Goal: Navigation & Orientation: Understand site structure

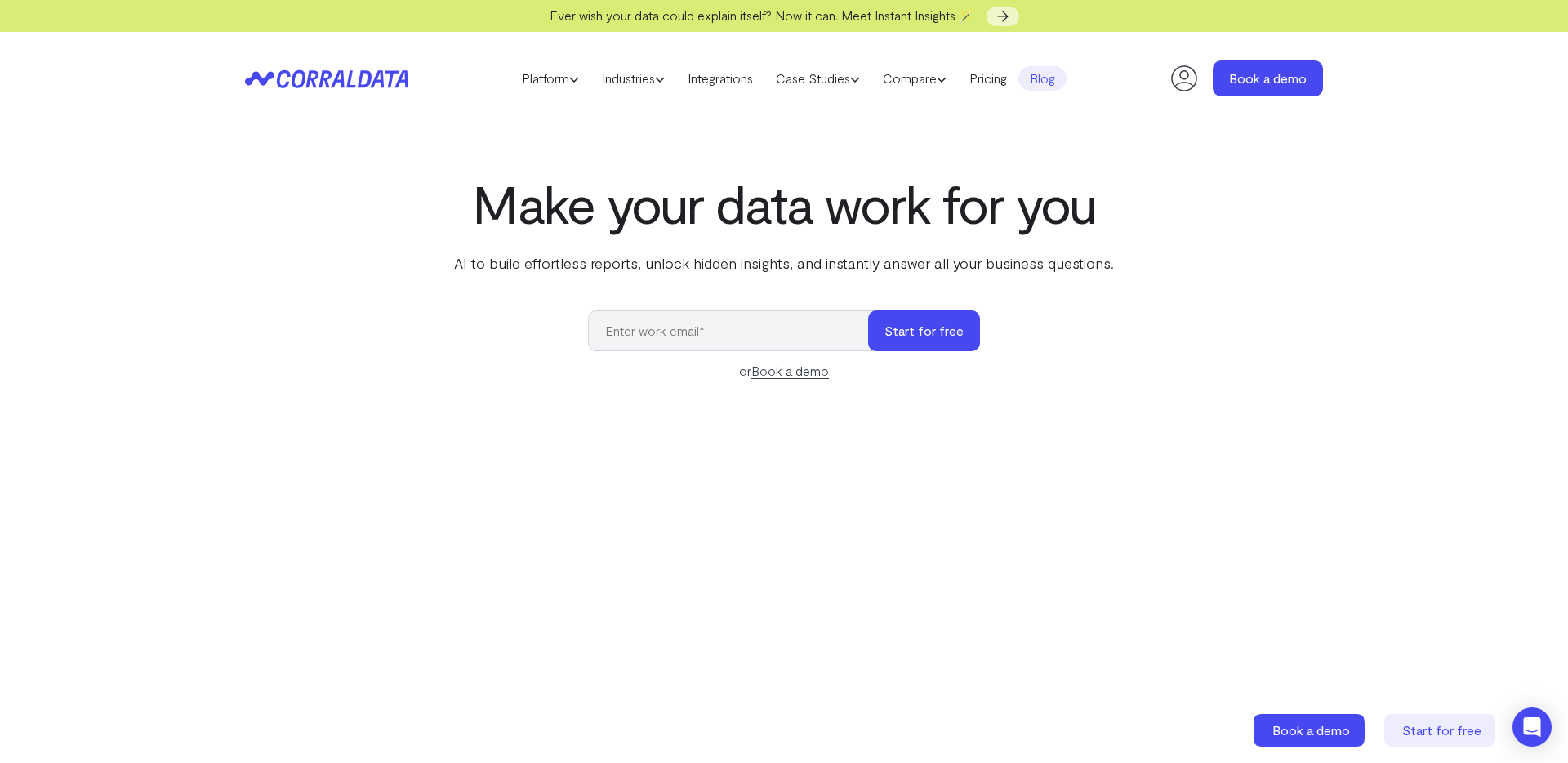
click at [1051, 83] on link "Blog" at bounding box center [1043, 79] width 48 height 24
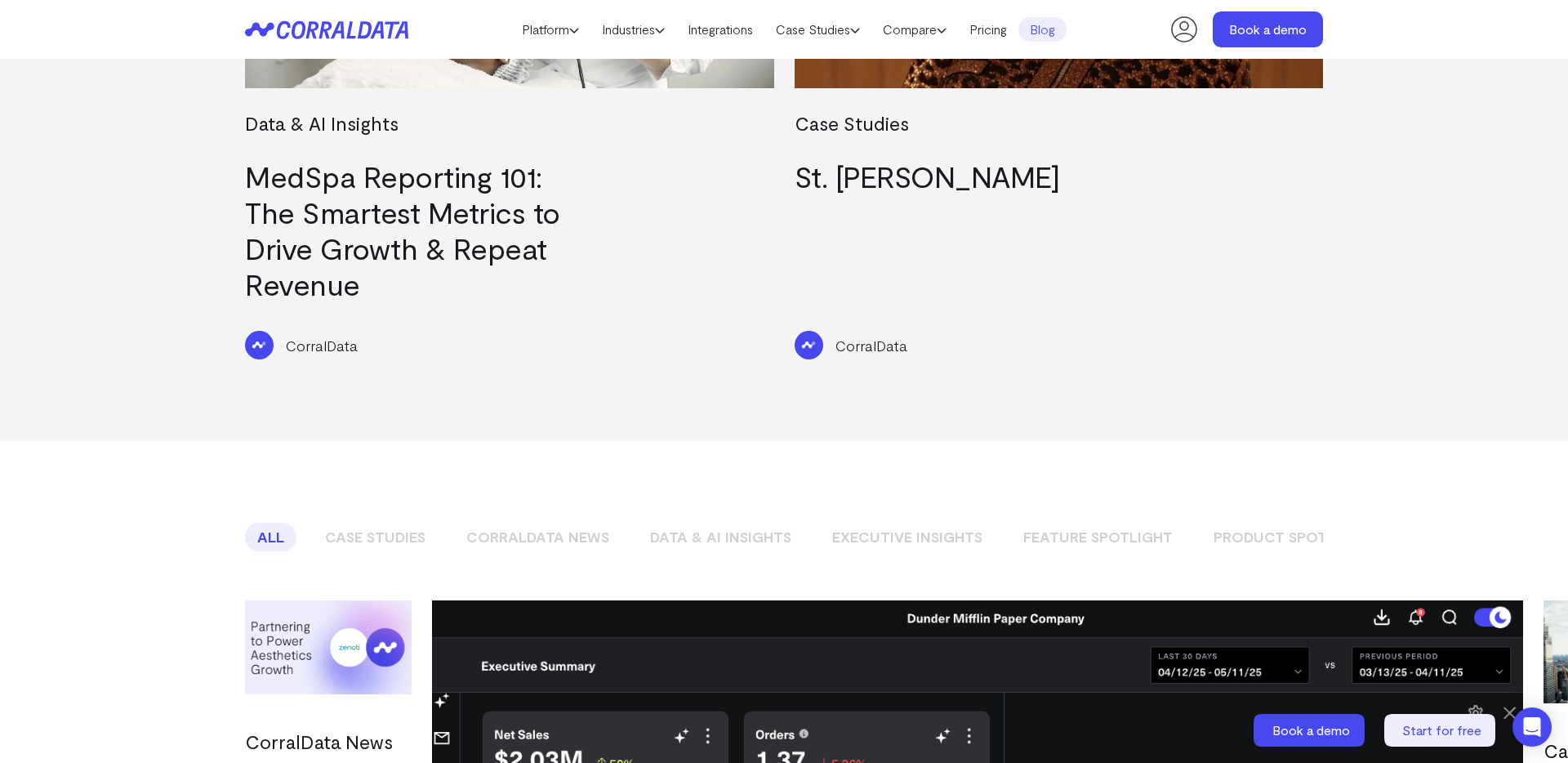
scroll to position [1173, 0]
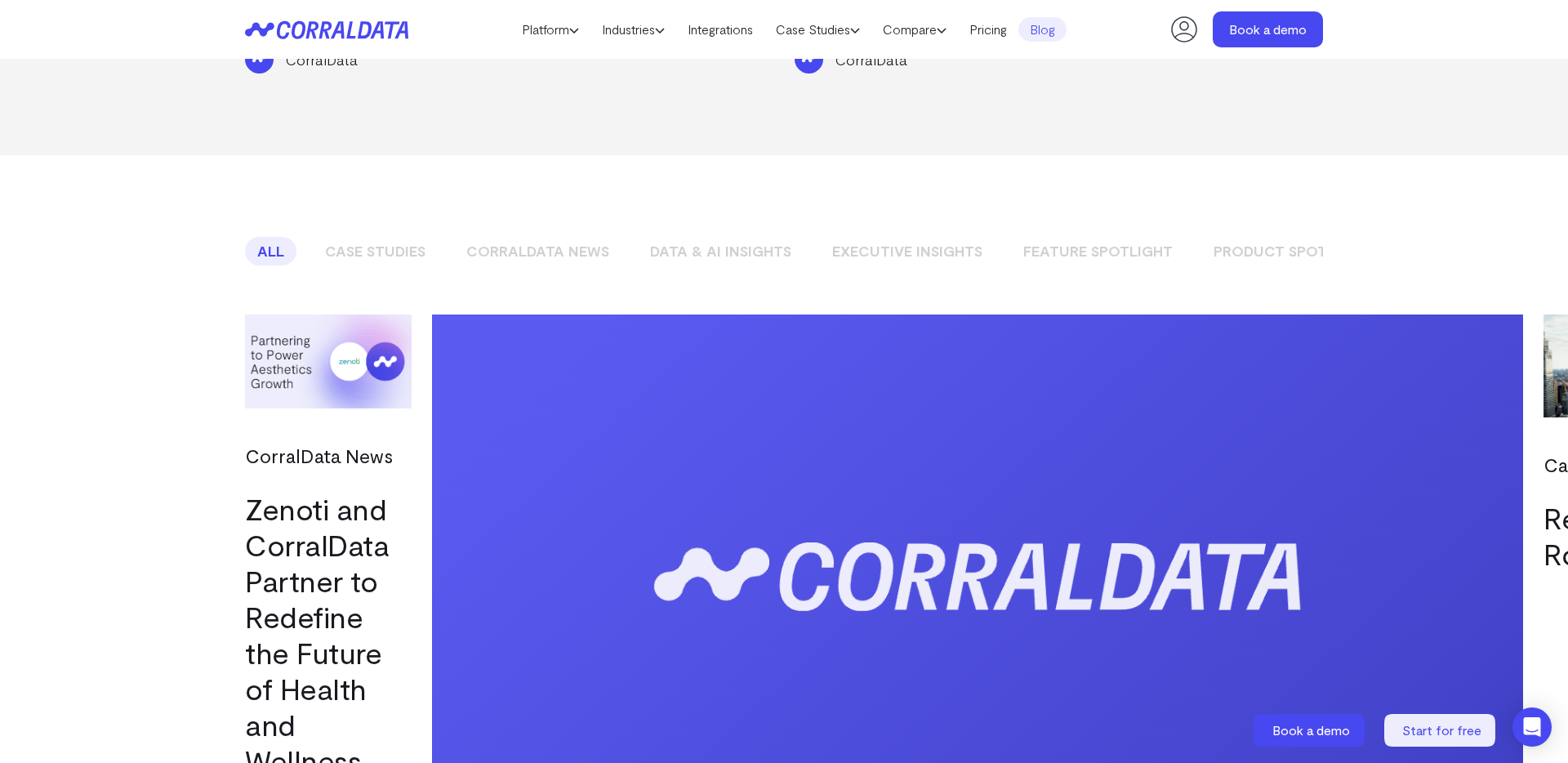
click at [572, 236] on link "CorralData News" at bounding box center [538, 250] width 168 height 28
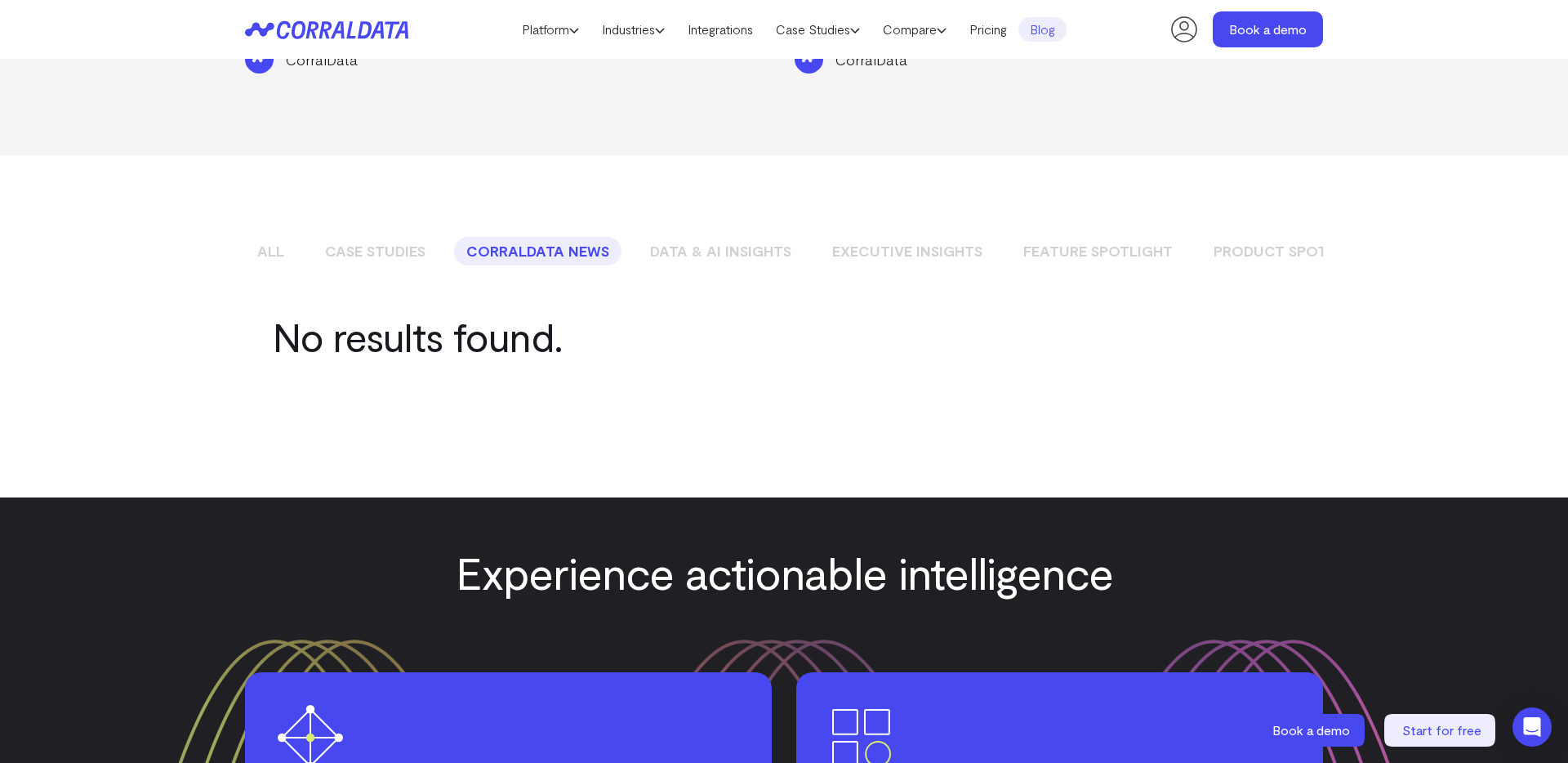
click at [1252, 236] on link "Product Spotlight" at bounding box center [1293, 250] width 181 height 28
click at [1119, 236] on link "Feature Spotlight" at bounding box center [1098, 250] width 174 height 28
click at [931, 236] on link "Executive Insights" at bounding box center [907, 250] width 174 height 28
click at [742, 236] on link "Data & AI Insights" at bounding box center [721, 250] width 166 height 28
click at [547, 234] on div "All Case Studies CorralData News Data & AI Insights Executive Insights Feature …" at bounding box center [784, 223] width 1078 height 135
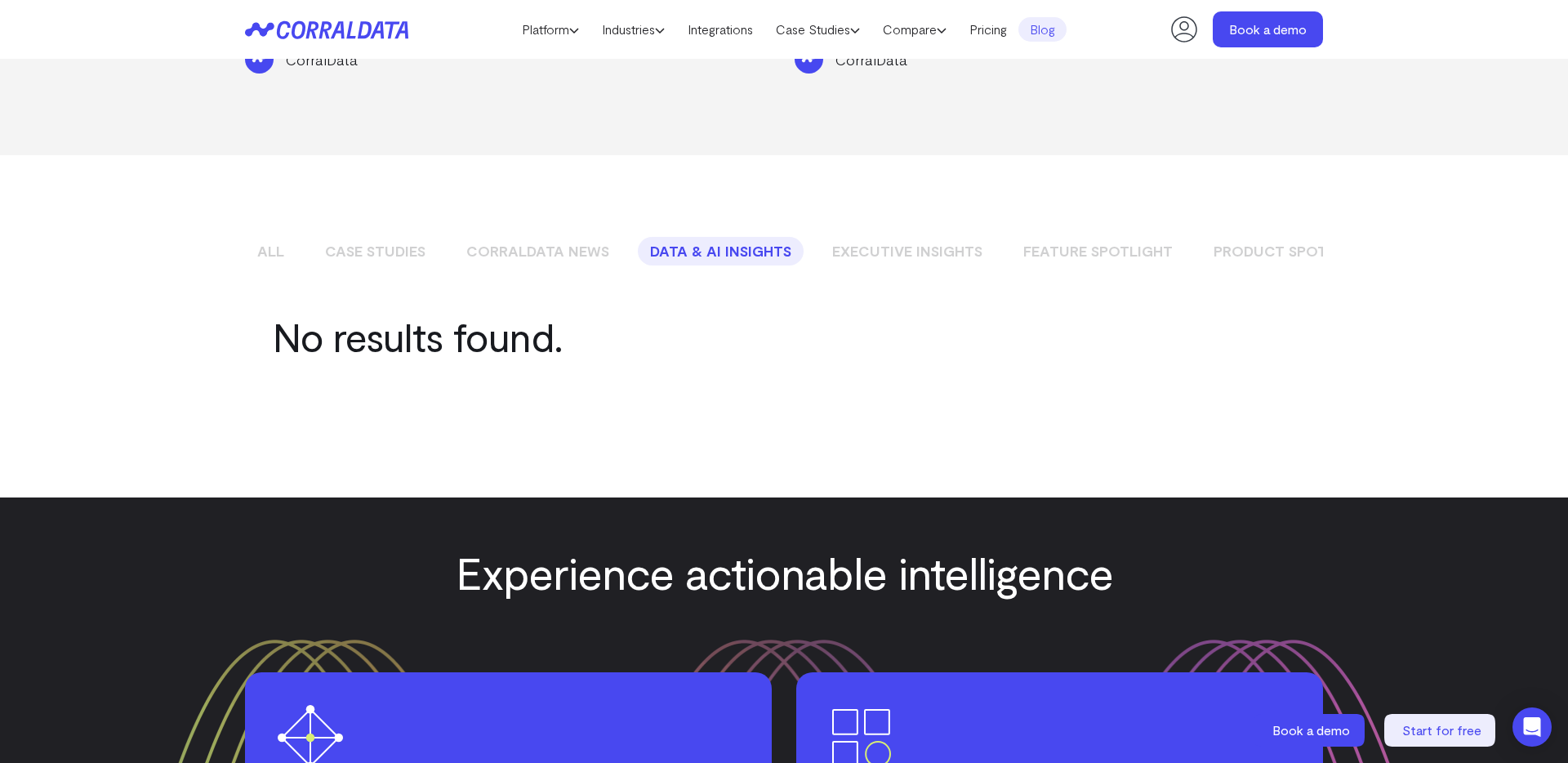
click at [548, 236] on link "CorralData News" at bounding box center [538, 250] width 168 height 28
click at [278, 236] on link "All" at bounding box center [271, 250] width 52 height 28
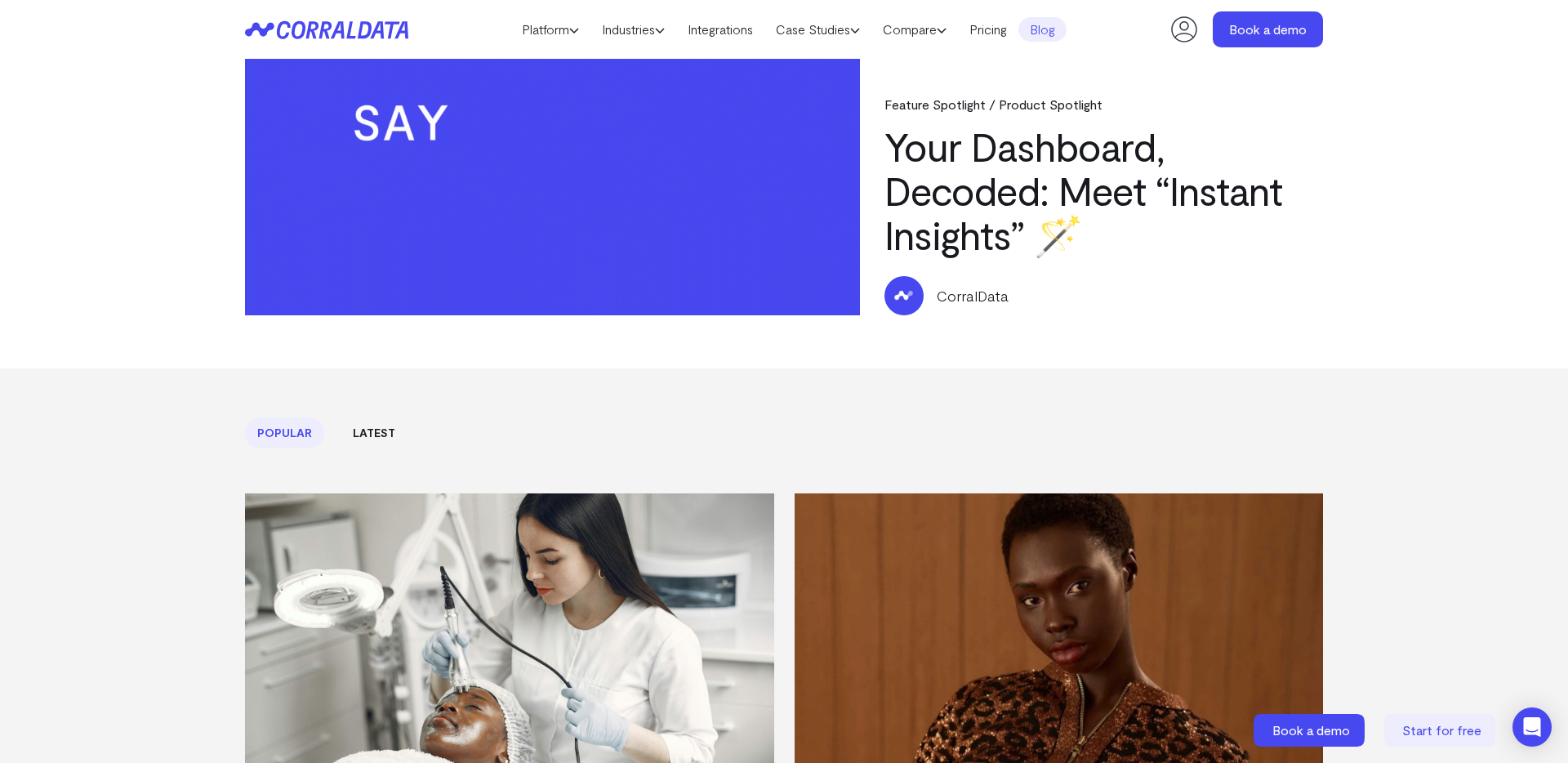
scroll to position [0, 0]
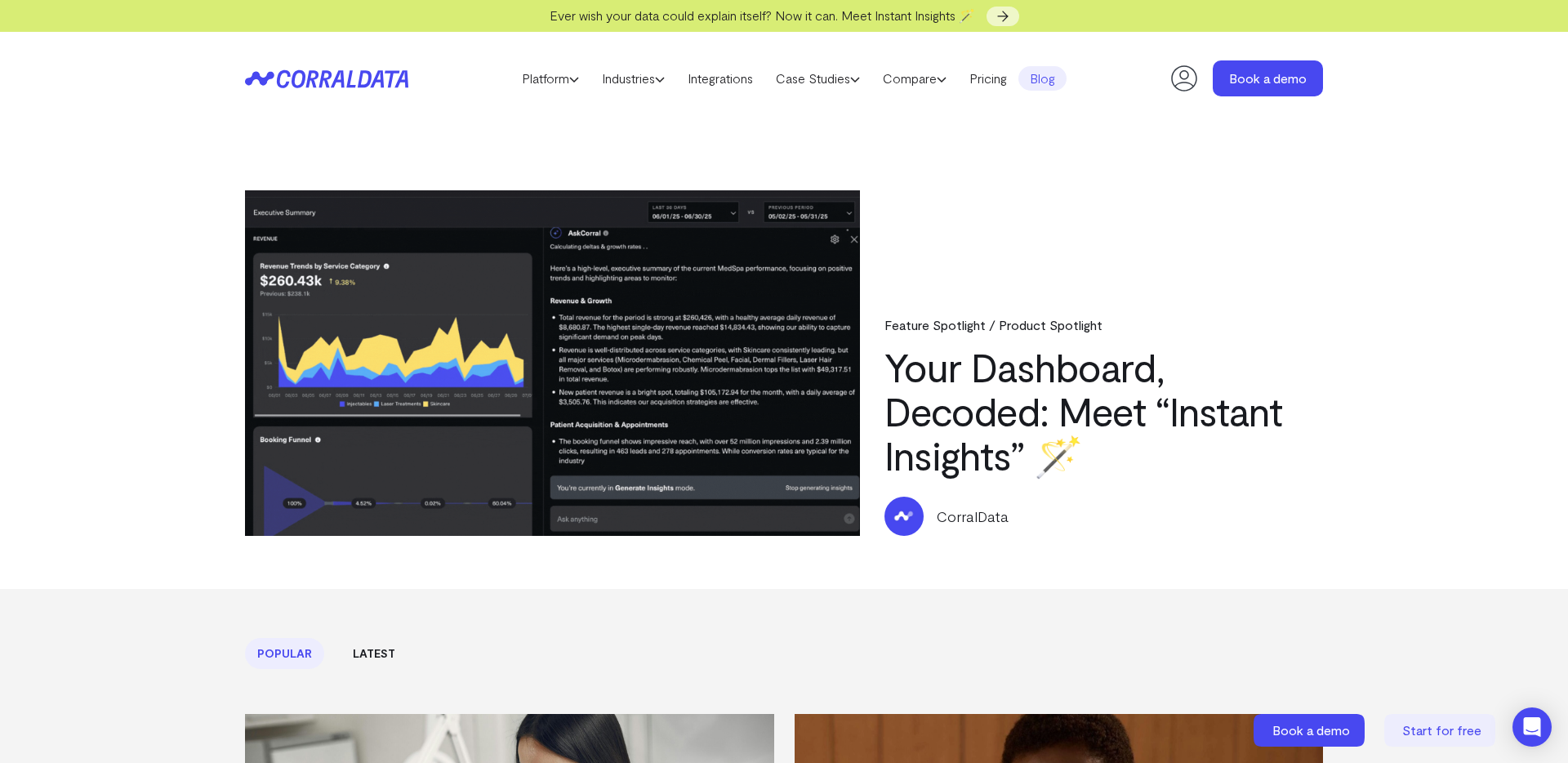
click at [410, 82] on header "Platform AI Reporting Use AI to effortlessly answer any business questions from…" at bounding box center [784, 79] width 1078 height 93
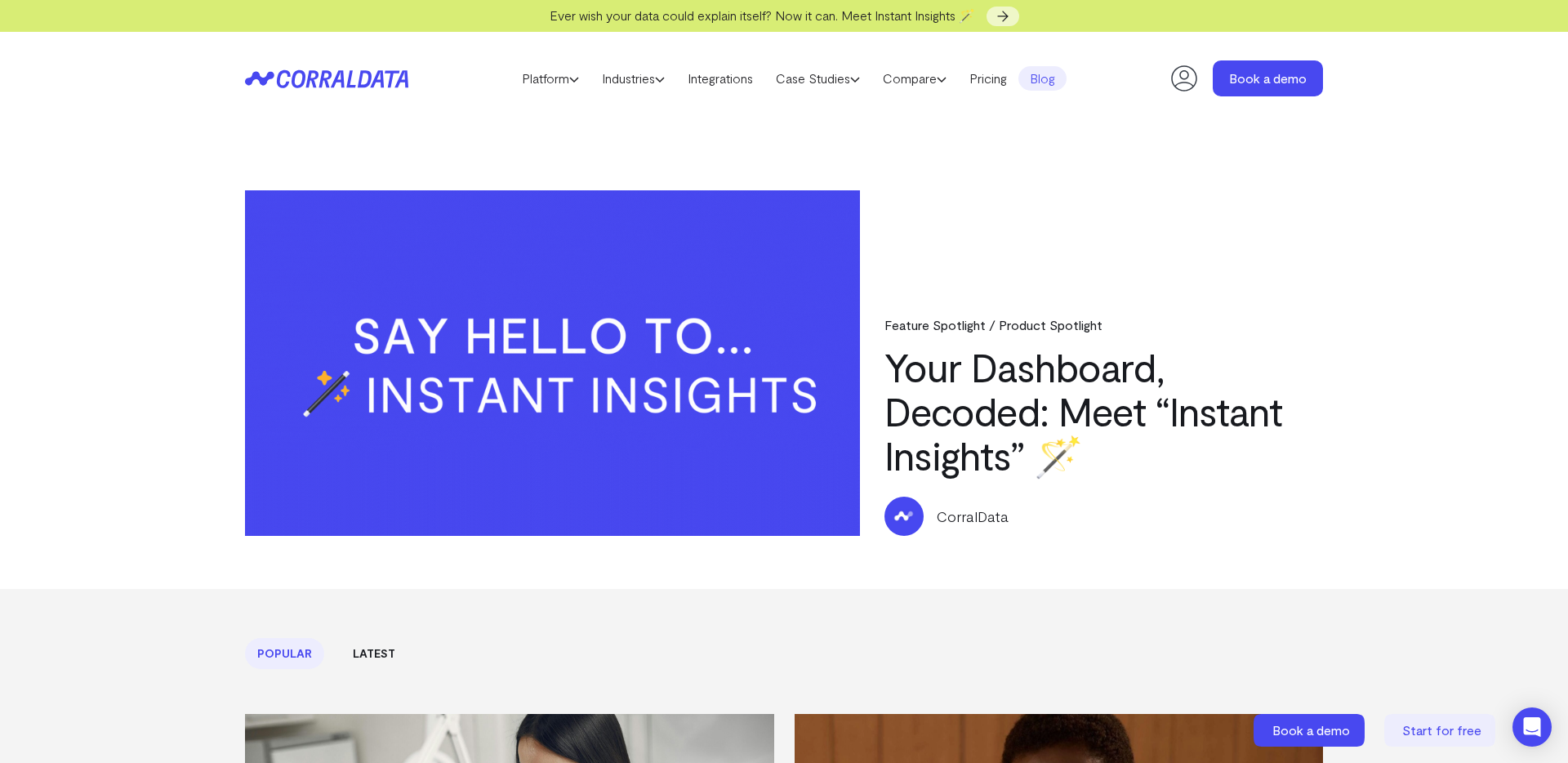
click at [378, 81] on icon at bounding box center [377, 79] width 14 height 17
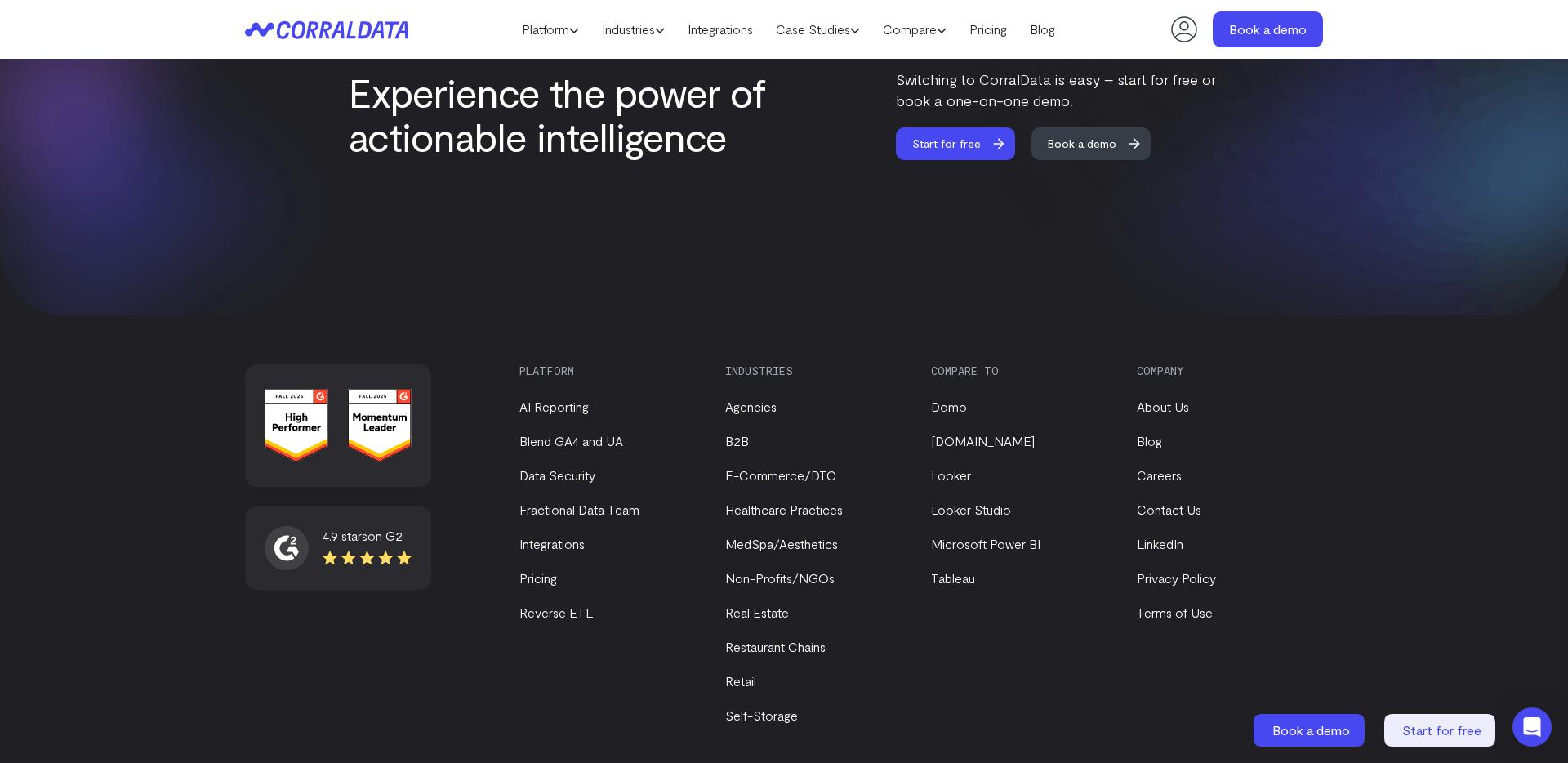
scroll to position [6920, 0]
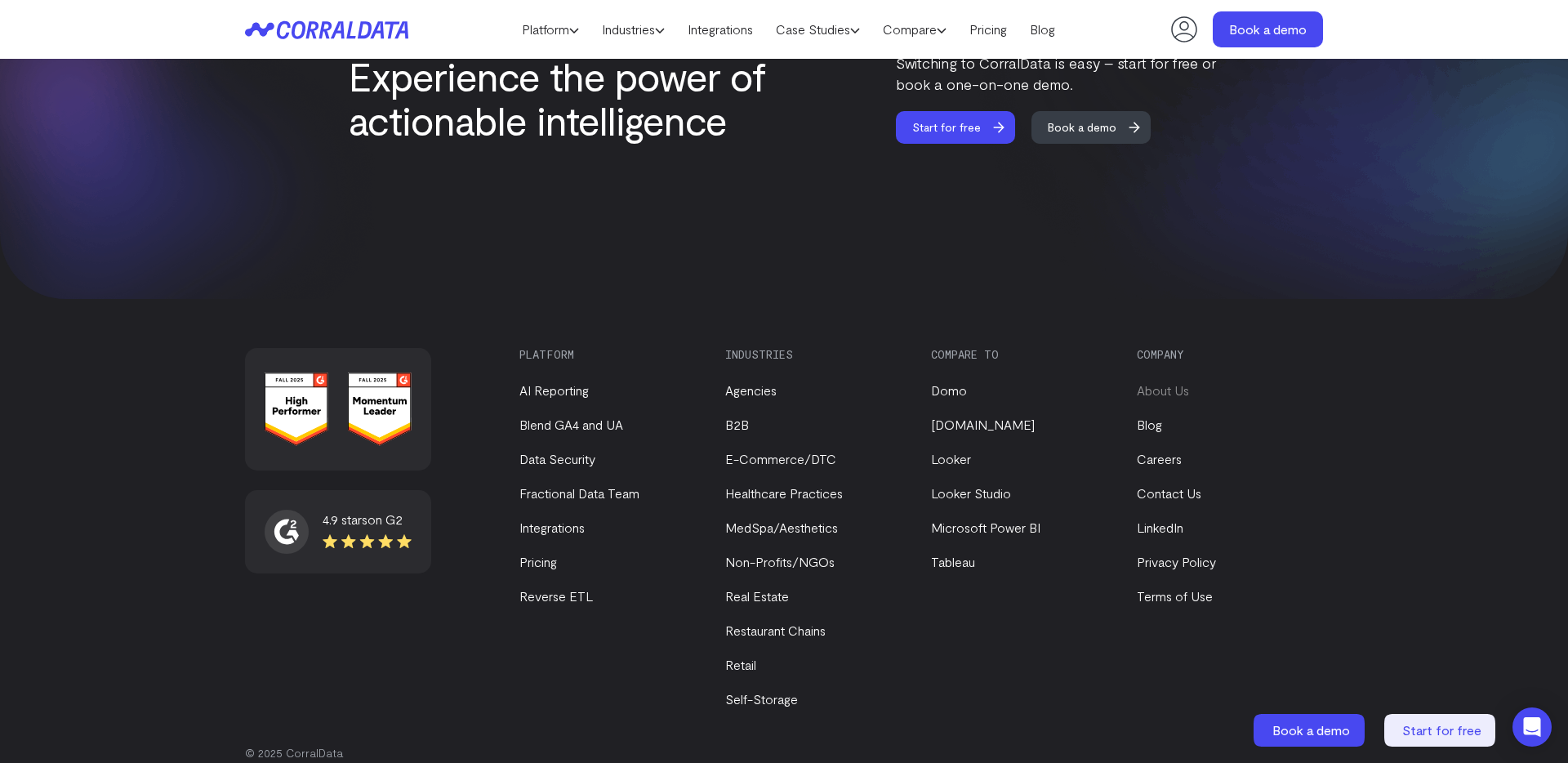
click at [1164, 382] on link "About Us" at bounding box center [1163, 390] width 53 height 16
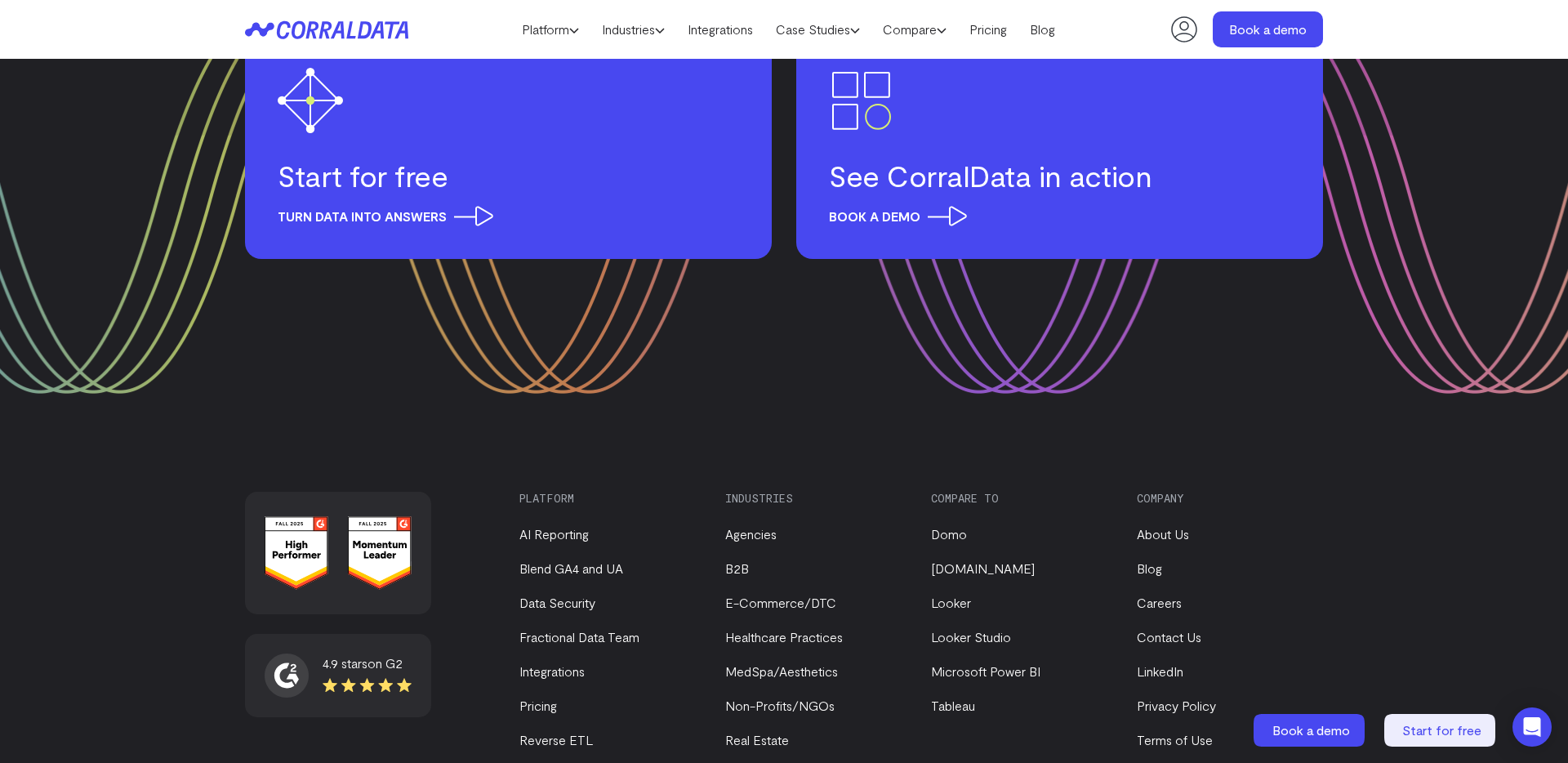
scroll to position [2164, 0]
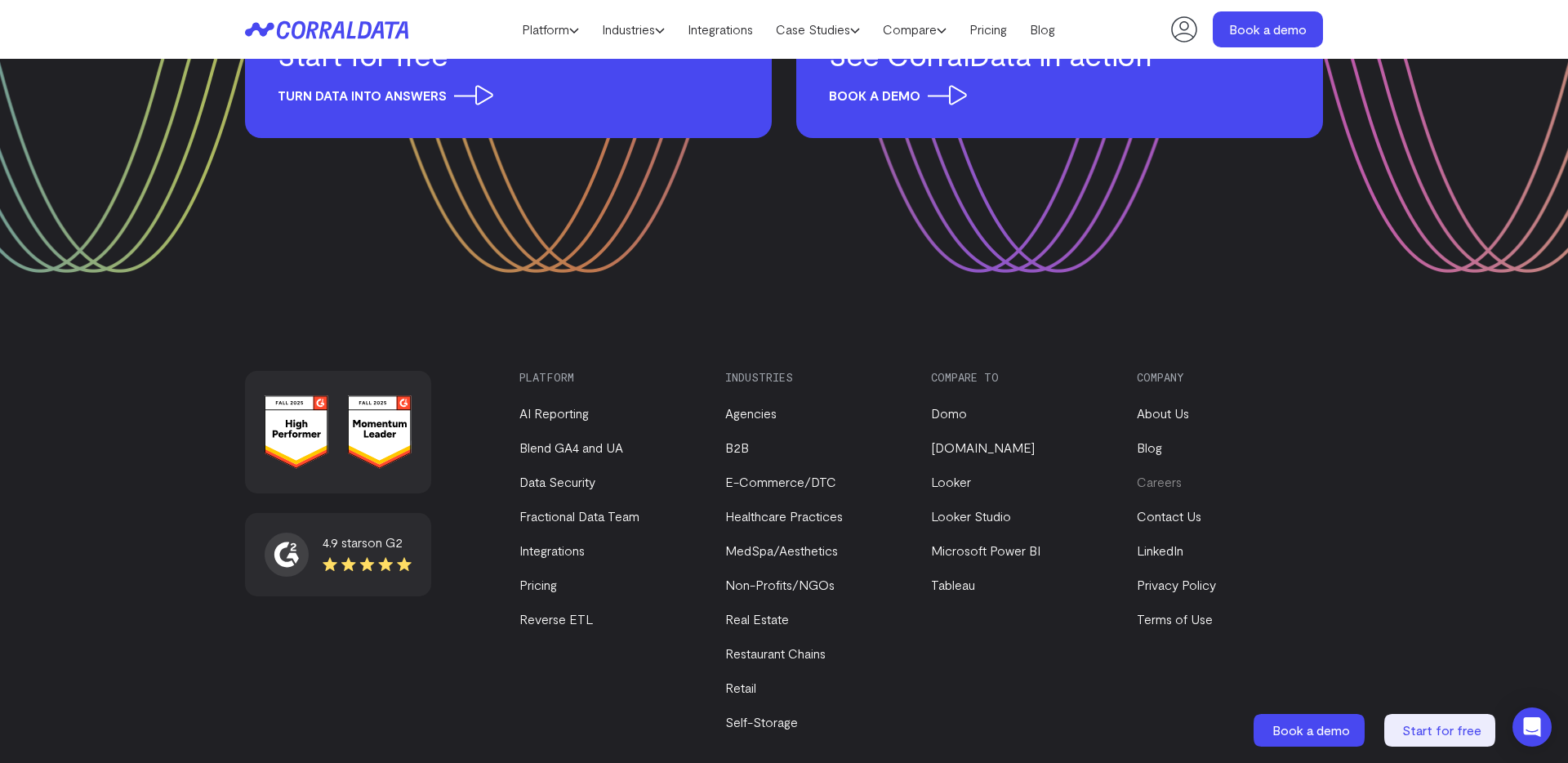
click at [1163, 474] on link "Careers" at bounding box center [1160, 482] width 45 height 16
click at [1159, 439] on link "Blog" at bounding box center [1149, 447] width 25 height 16
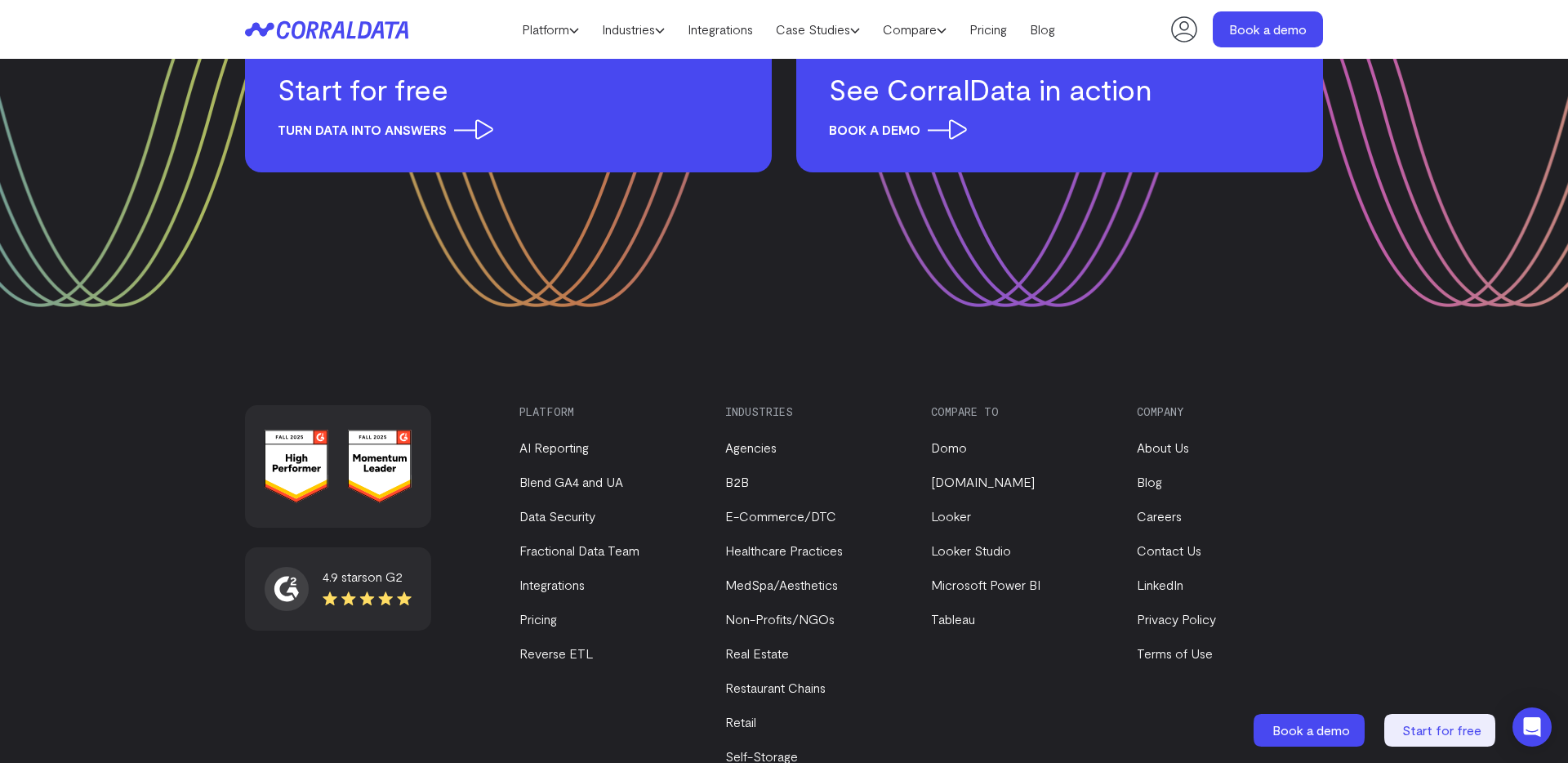
scroll to position [2164, 0]
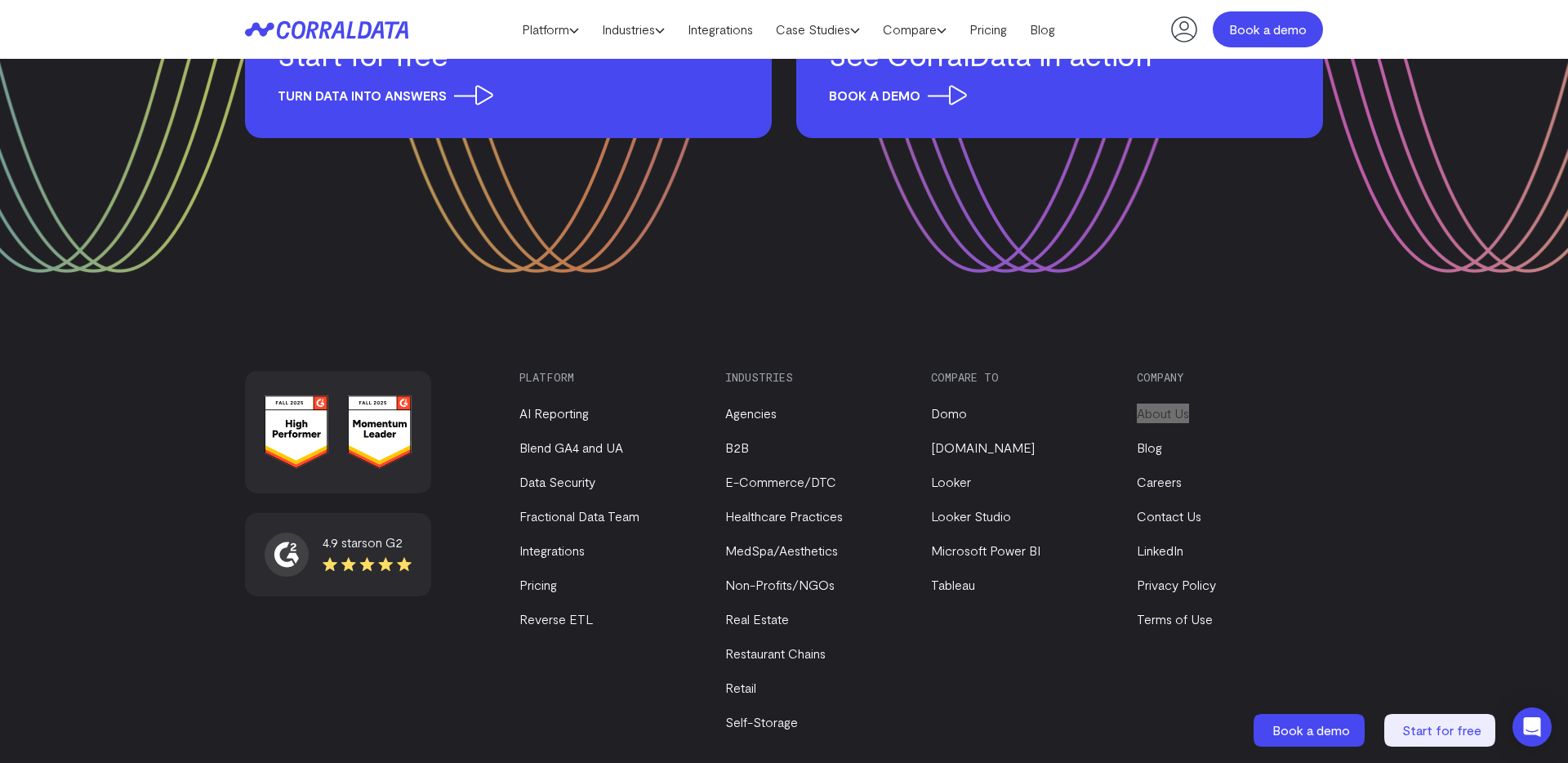
drag, startPoint x: 1173, startPoint y: 362, endPoint x: 1227, endPoint y: 22, distance: 344.3
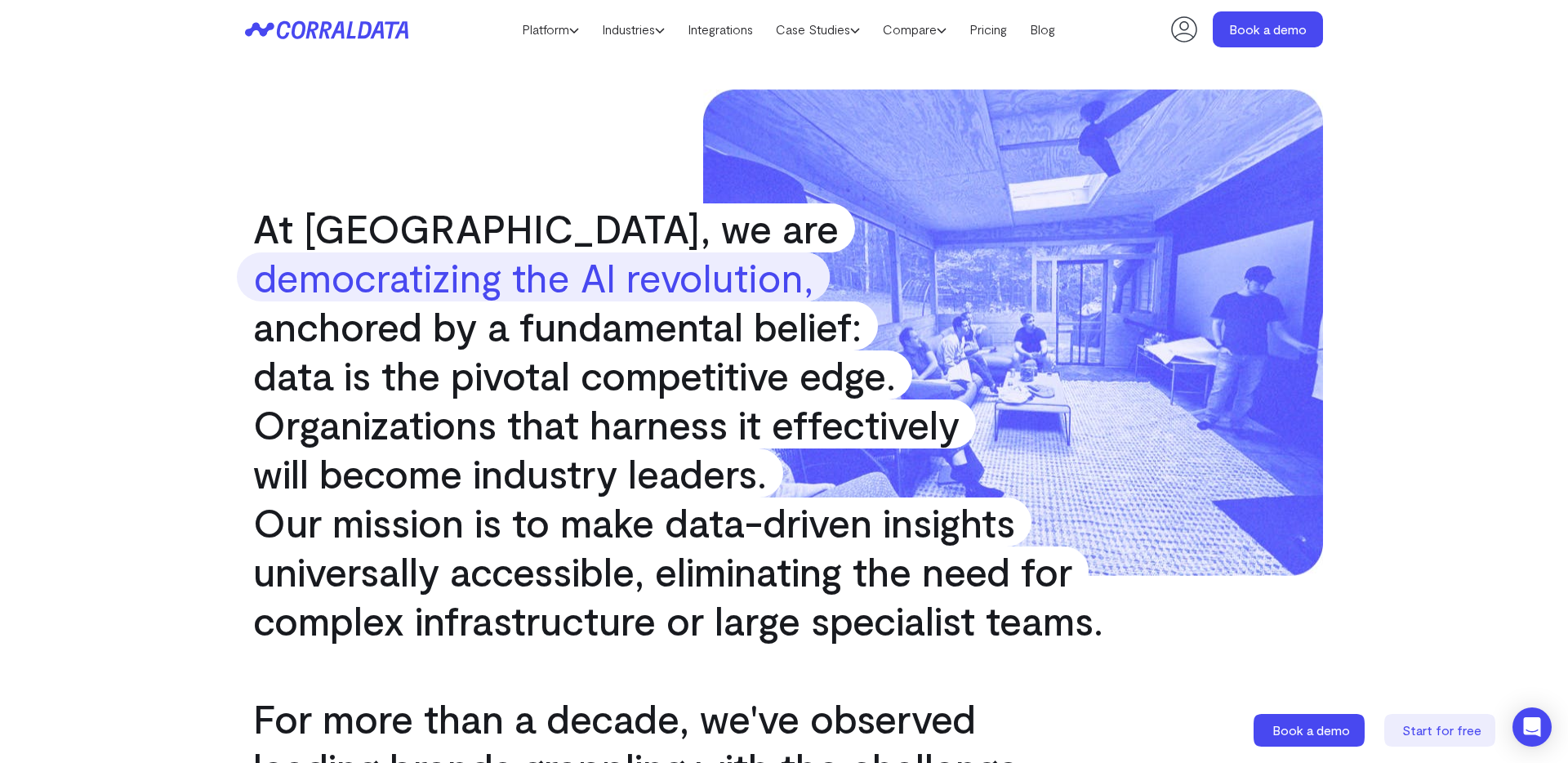
scroll to position [192, 0]
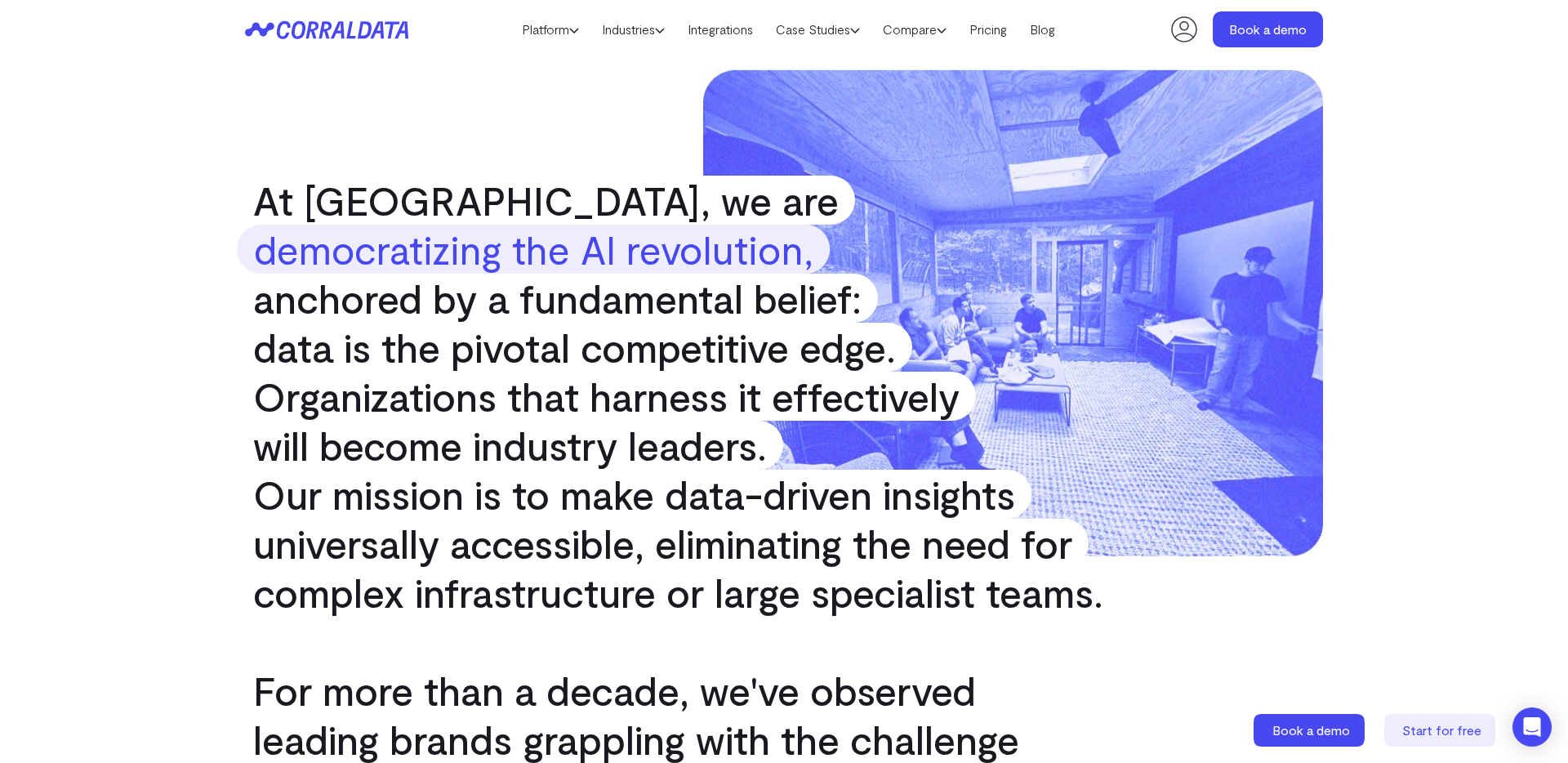
click at [1244, 338] on p "At CorralData, we are democratizing the AI revolution, anchored by a fundamenta…" at bounding box center [784, 395] width 1095 height 441
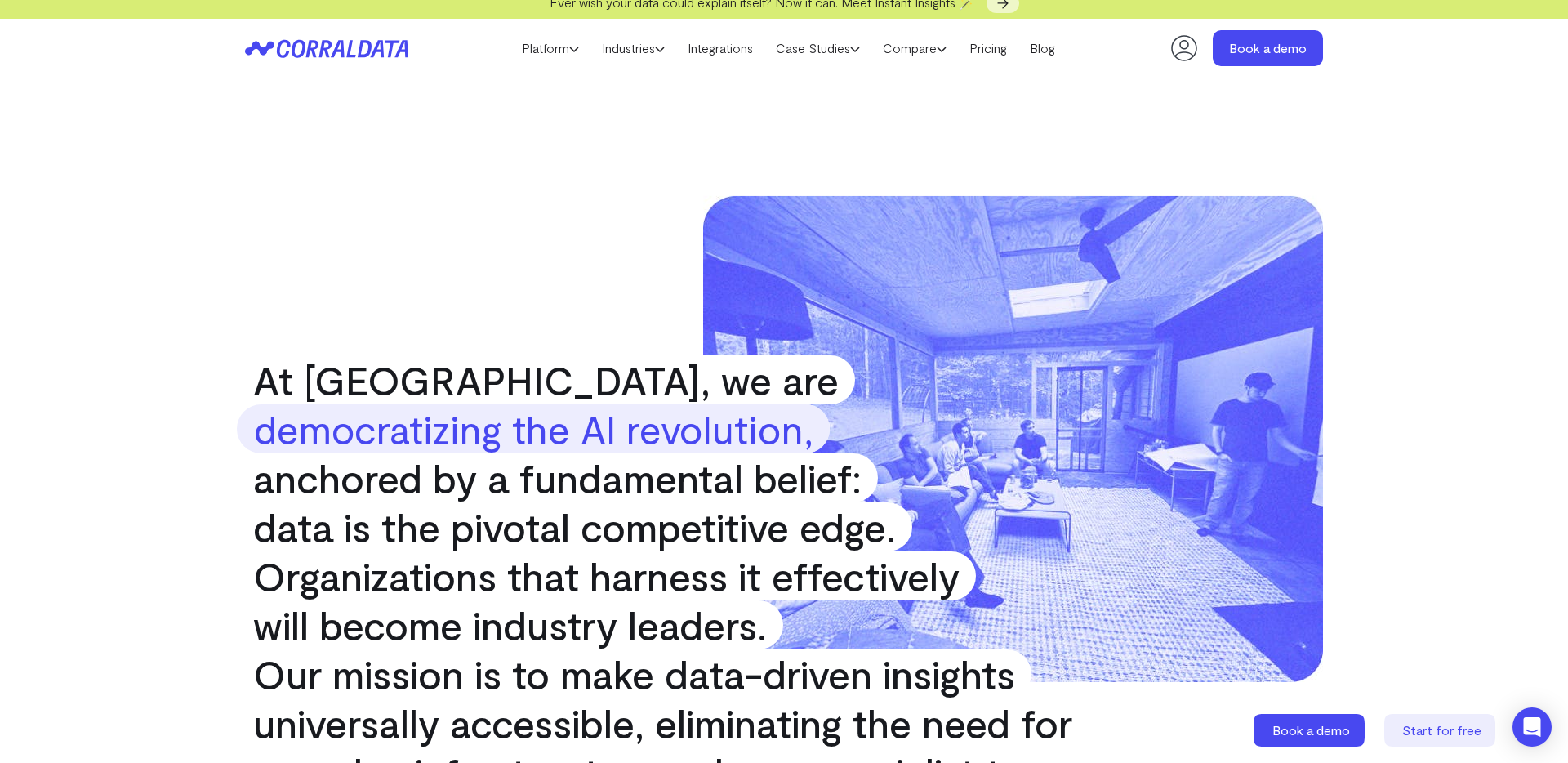
scroll to position [0, 0]
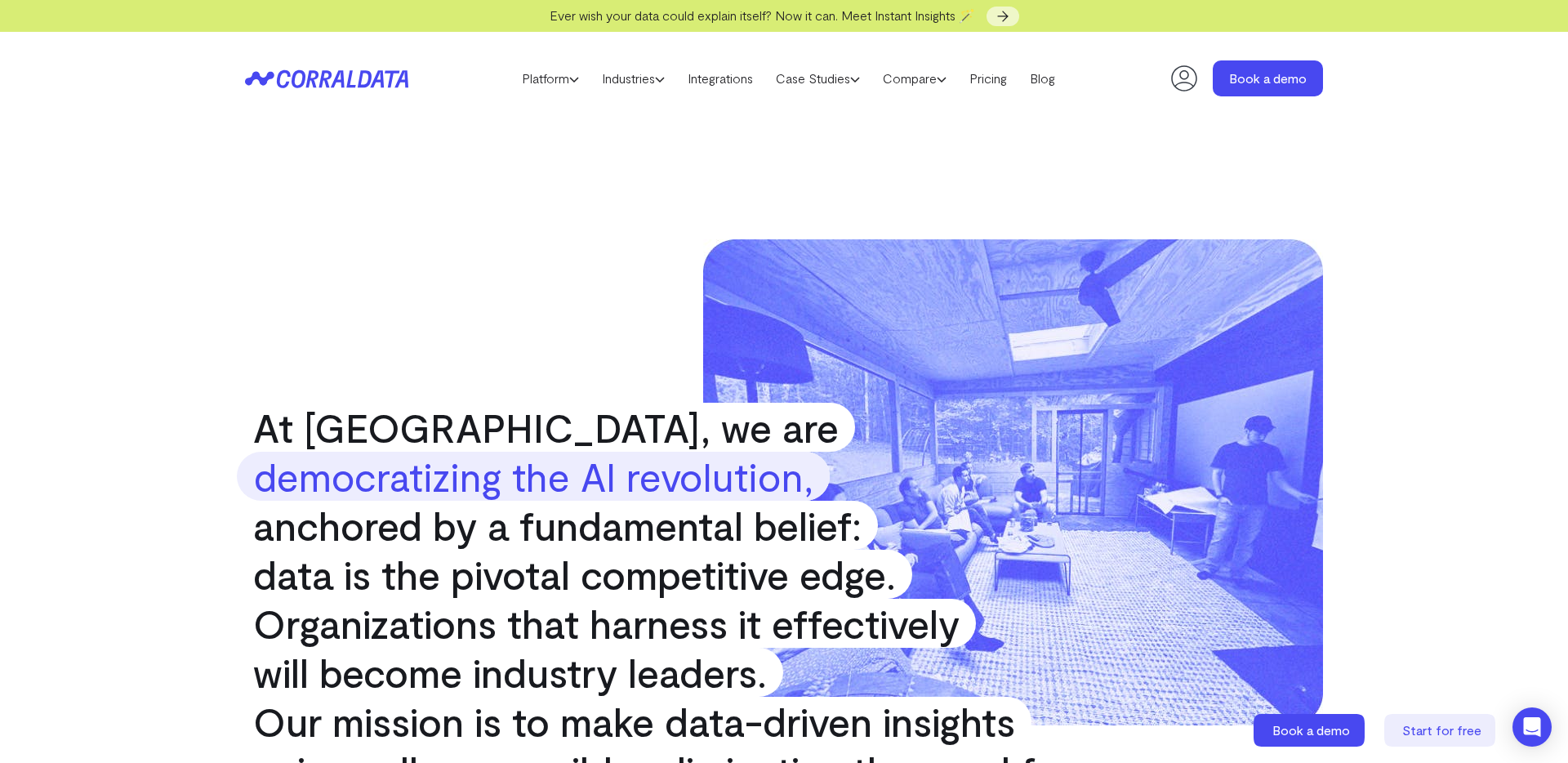
drag, startPoint x: 1312, startPoint y: 78, endPoint x: 1341, endPoint y: 8, distance: 75.8
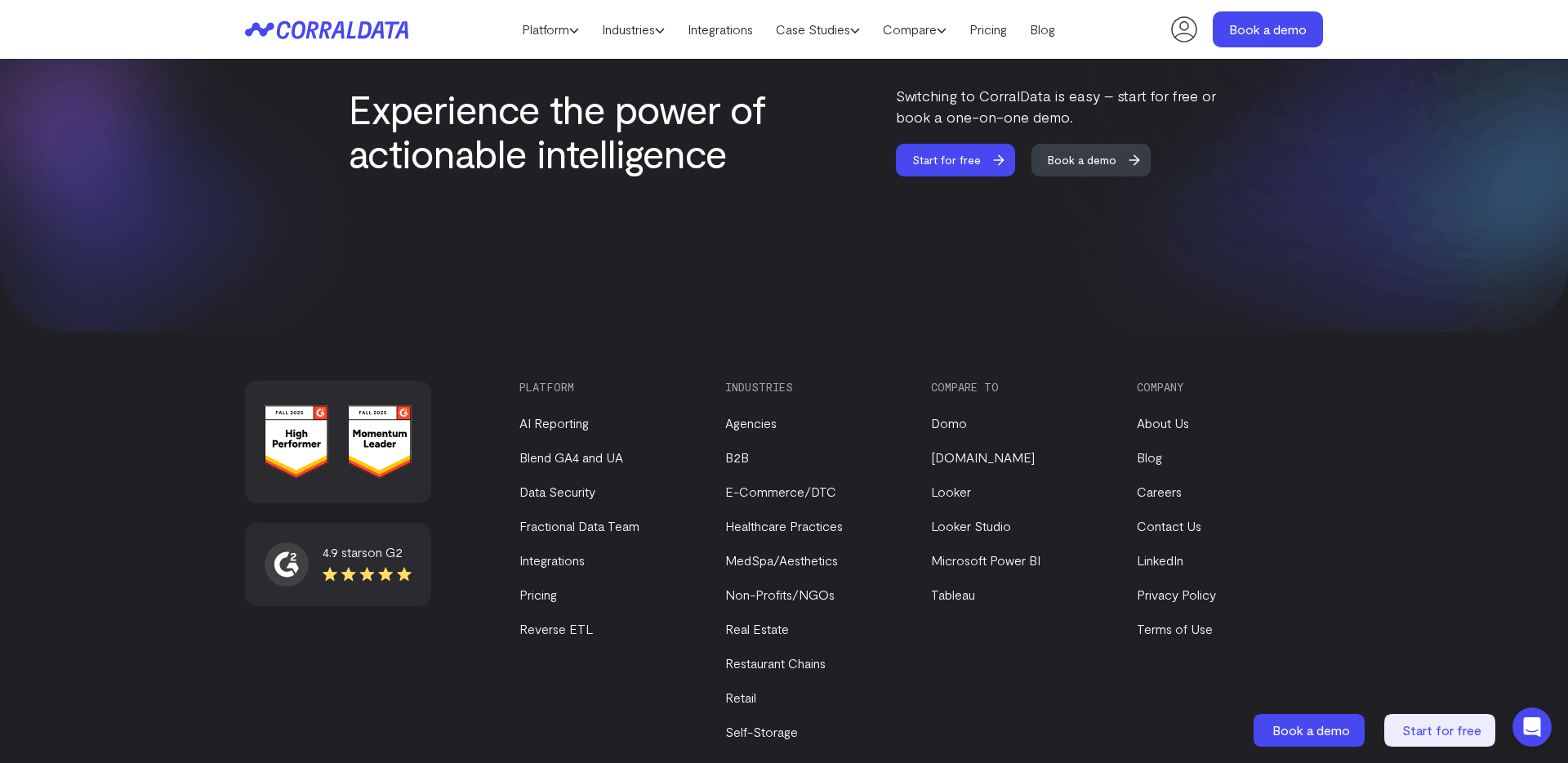
scroll to position [6920, 0]
